Goal: Task Accomplishment & Management: Use online tool/utility

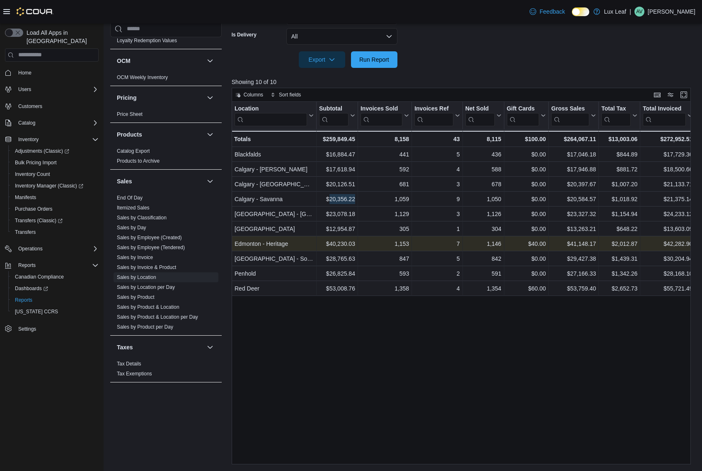
scroll to position [445, 0]
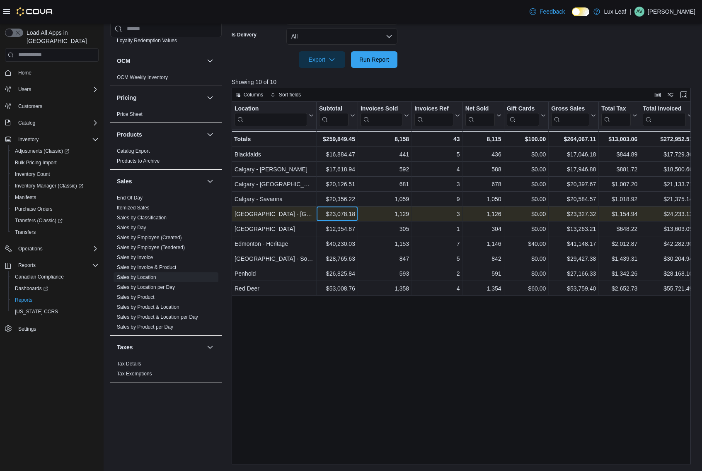
click at [332, 208] on div "$23,078.18 - Subtotal, column 2, row 5" at bounding box center [337, 214] width 41 height 15
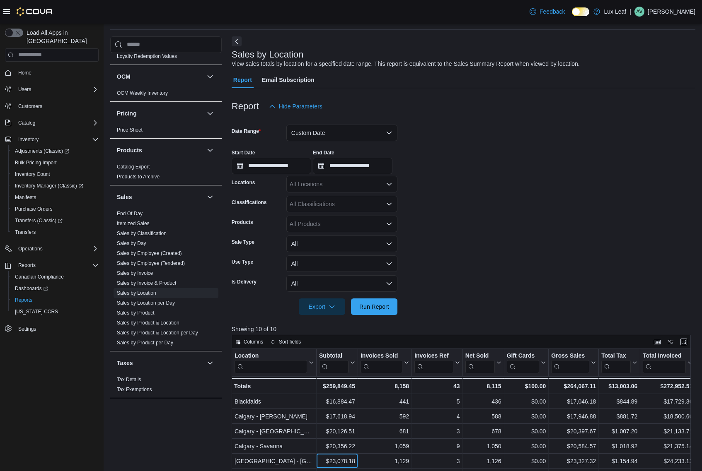
scroll to position [26, 0]
click at [327, 127] on button "Custom Date" at bounding box center [341, 134] width 111 height 17
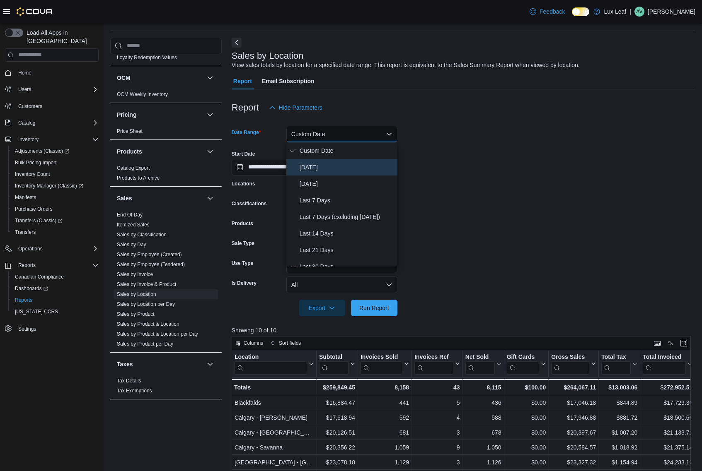
click at [327, 175] on button "Today" at bounding box center [341, 167] width 111 height 17
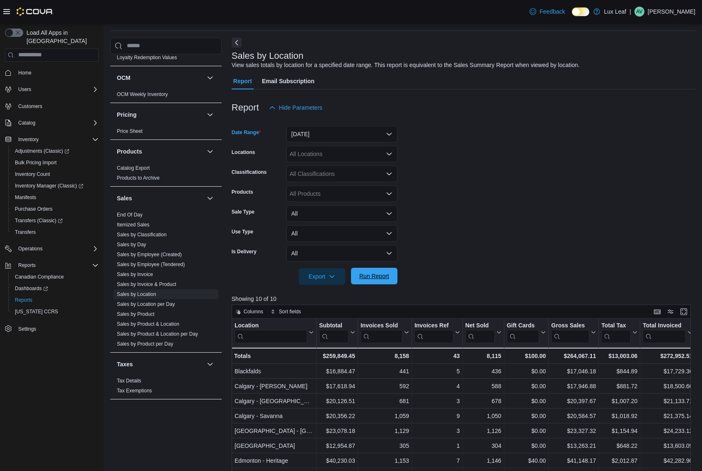
click at [370, 272] on span "Run Report" at bounding box center [374, 276] width 36 height 17
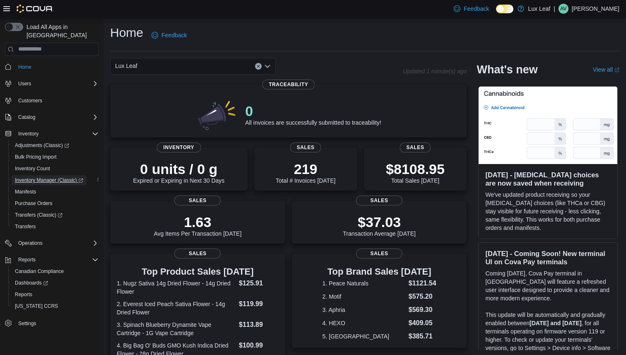
click at [55, 177] on span "Inventory Manager (Classic)" at bounding box center [49, 180] width 68 height 7
